Goal: Find specific page/section: Find specific page/section

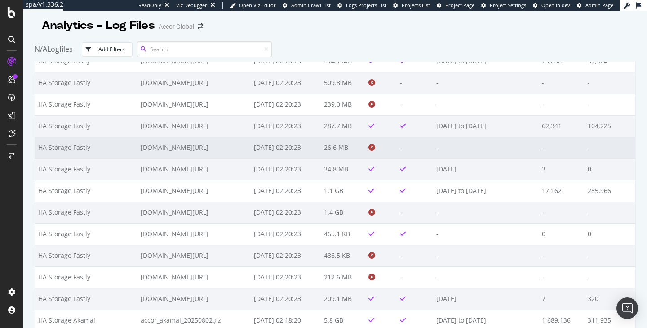
scroll to position [11118, 0]
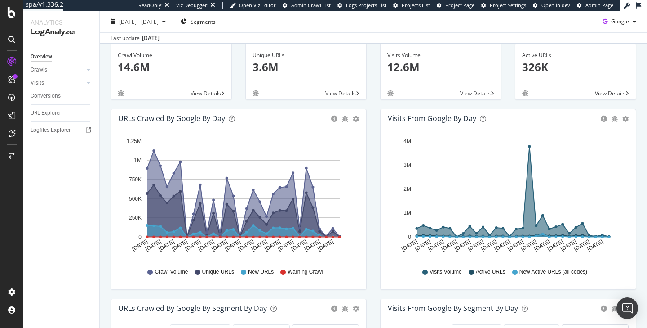
scroll to position [49, 0]
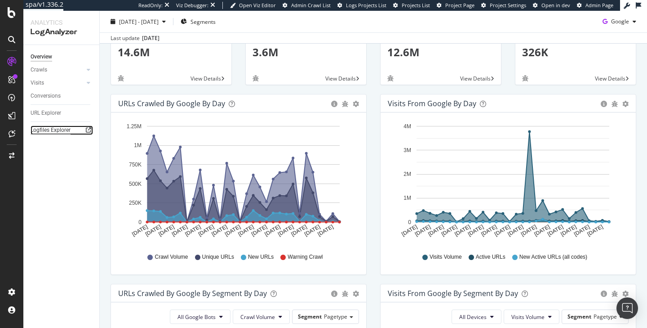
click at [58, 130] on div "Logfiles Explorer" at bounding box center [51, 129] width 40 height 9
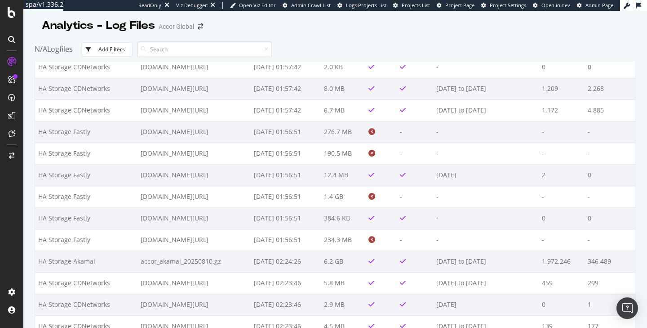
scroll to position [1694, 0]
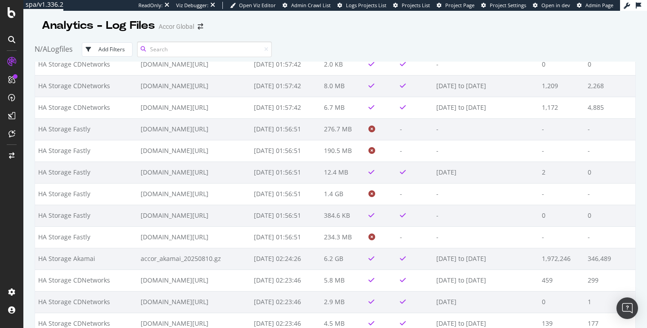
click at [178, 52] on input at bounding box center [204, 49] width 135 height 16
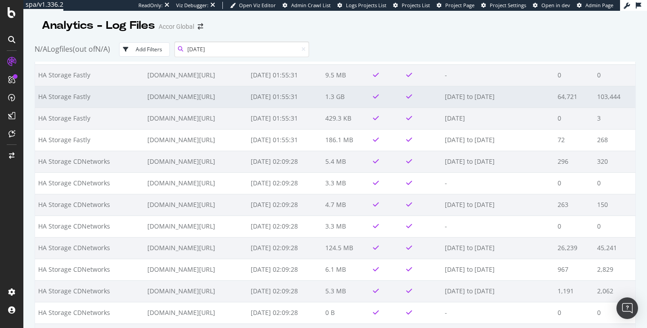
scroll to position [71, 0]
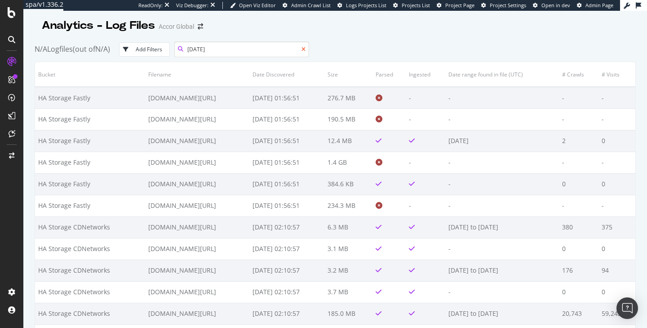
type input "[DATE]"
click at [306, 51] on icon at bounding box center [303, 49] width 4 height 5
click at [145, 49] on div "Add Filters" at bounding box center [149, 49] width 27 height 8
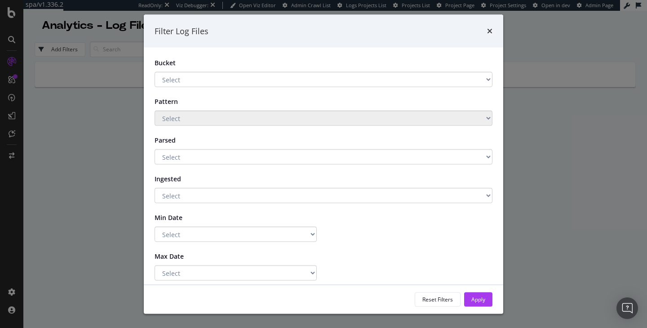
click at [177, 73] on select "Select HA Storage Fastly HA Storage CDNetworks HA Storage Akamai" at bounding box center [324, 79] width 338 height 15
select select "9b3e91d9-78de-4a98-bb16-d54d4328d978"
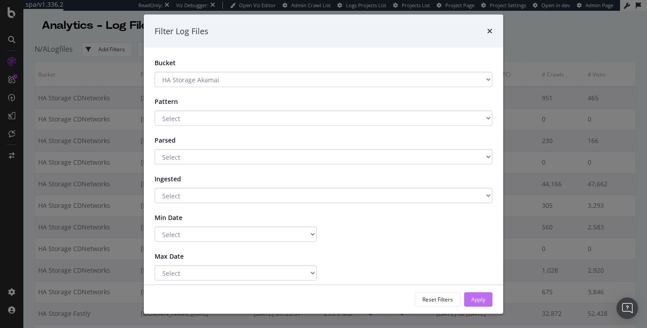
click at [474, 305] on div "Apply" at bounding box center [478, 298] width 14 height 13
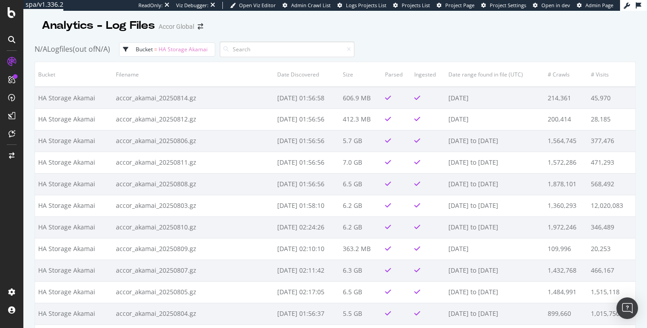
click at [164, 49] on span "HA Storage Akamai" at bounding box center [183, 49] width 49 height 8
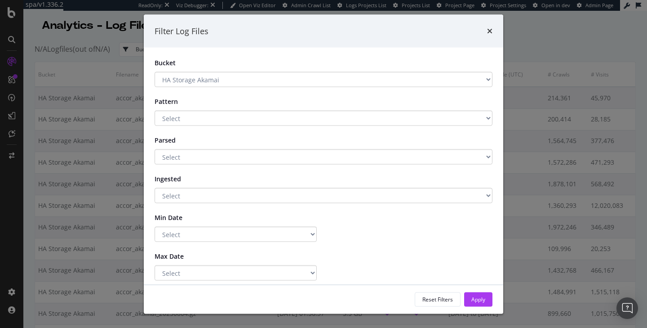
click at [168, 80] on select "Select HA Storage Fastly HA Storage CDNetworks HA Storage Akamai" at bounding box center [324, 79] width 338 height 15
select select "e55d8569-3ac7-49c2-a1c8-afa9a142f1da"
click at [480, 298] on div "Apply" at bounding box center [478, 299] width 14 height 8
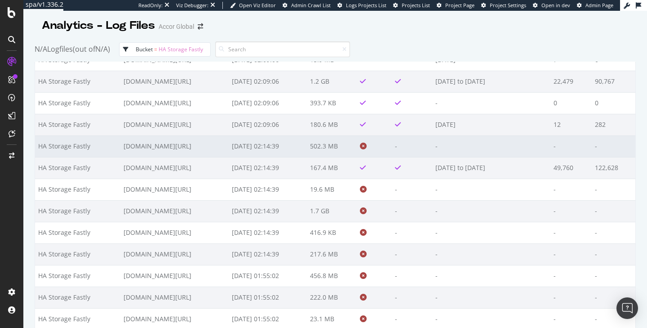
scroll to position [1189, 0]
